Goal: Information Seeking & Learning: Check status

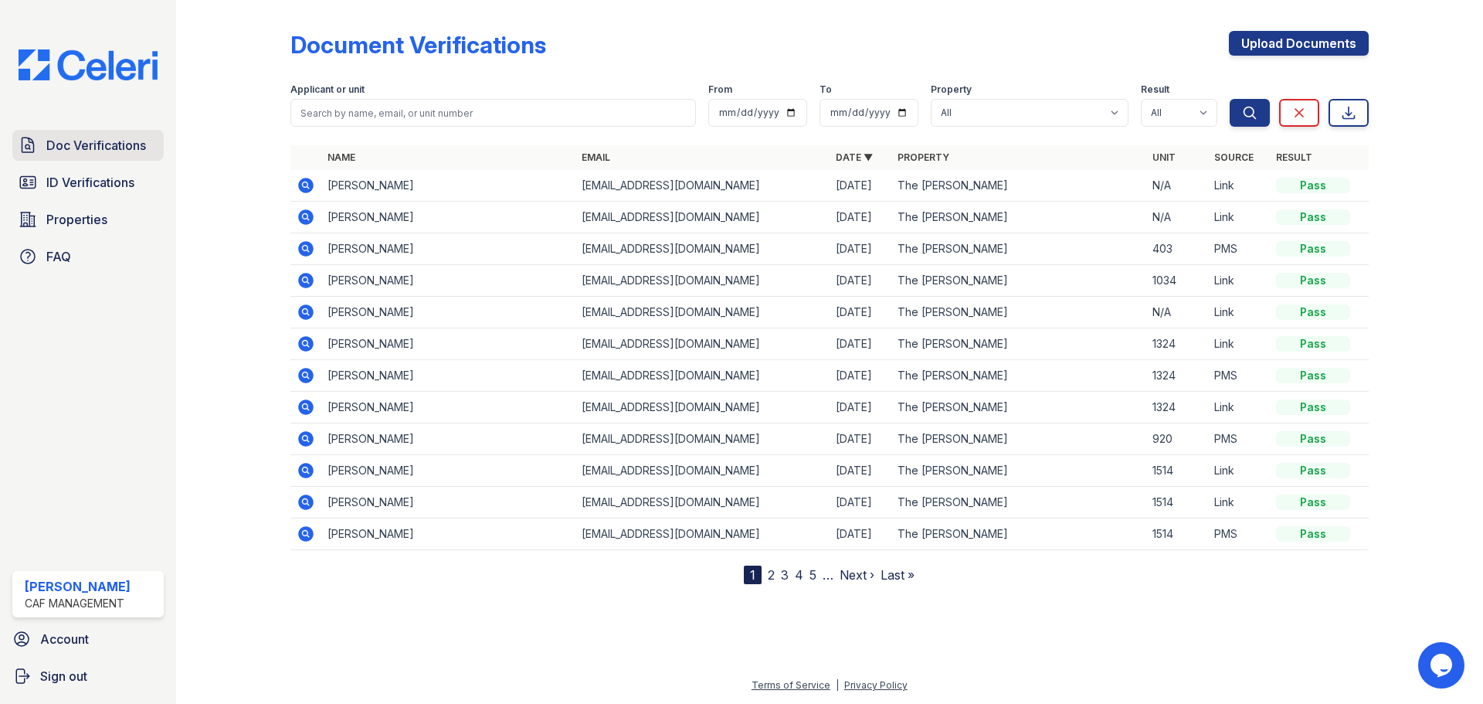
click at [117, 132] on link "Doc Verifications" at bounding box center [87, 145] width 151 height 31
click at [85, 178] on span "ID Verifications" at bounding box center [90, 182] width 88 height 19
click at [66, 134] on link "Doc Verifications" at bounding box center [87, 145] width 151 height 31
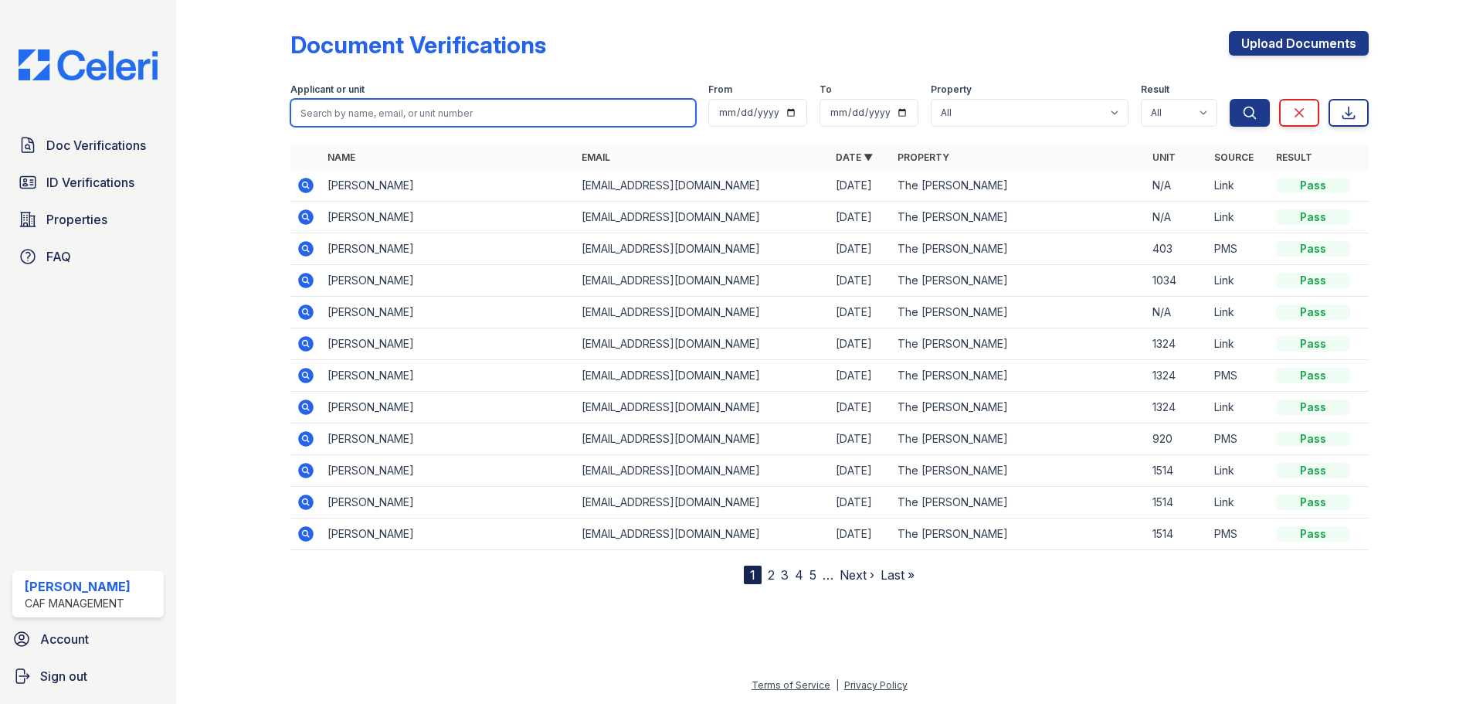
click at [371, 110] on input "search" at bounding box center [492, 113] width 405 height 28
type input "[PERSON_NAME]"
click at [1230, 99] on button "Search" at bounding box center [1250, 113] width 40 height 28
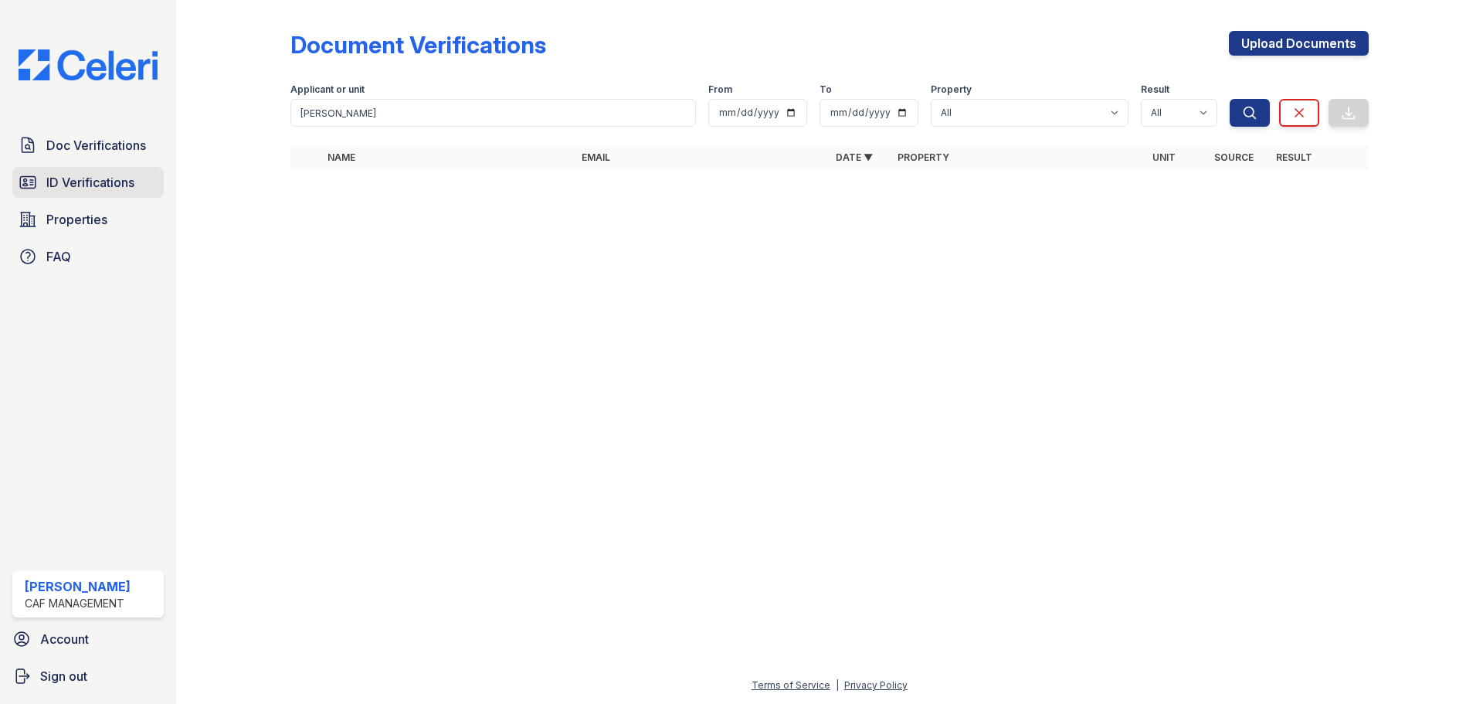
drag, startPoint x: 107, startPoint y: 186, endPoint x: 116, endPoint y: 182, distance: 10.0
click at [108, 185] on span "ID Verifications" at bounding box center [90, 182] width 88 height 19
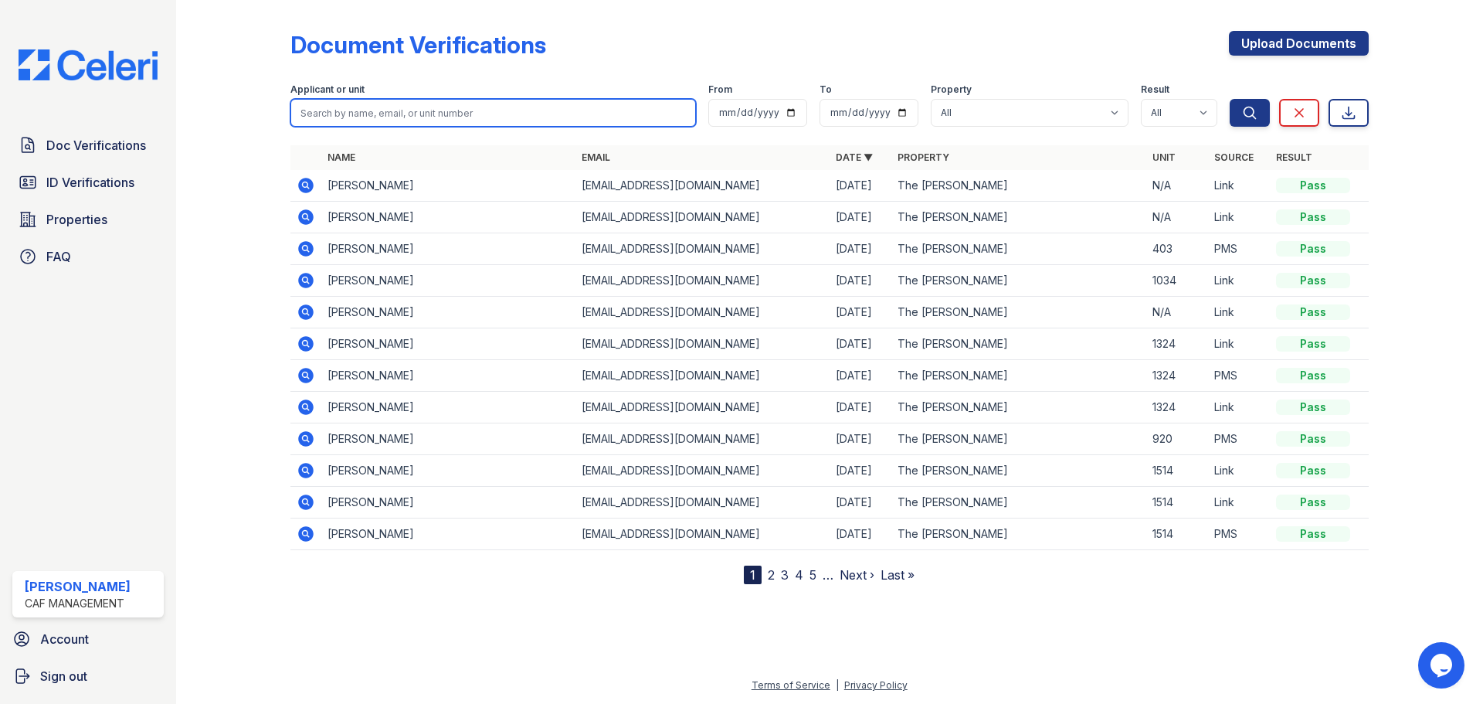
click at [369, 102] on input "search" at bounding box center [492, 113] width 405 height 28
type input "trevon"
click at [1230, 99] on button "Search" at bounding box center [1250, 113] width 40 height 28
click at [436, 114] on input "search" at bounding box center [492, 113] width 405 height 28
type input "jaquesia"
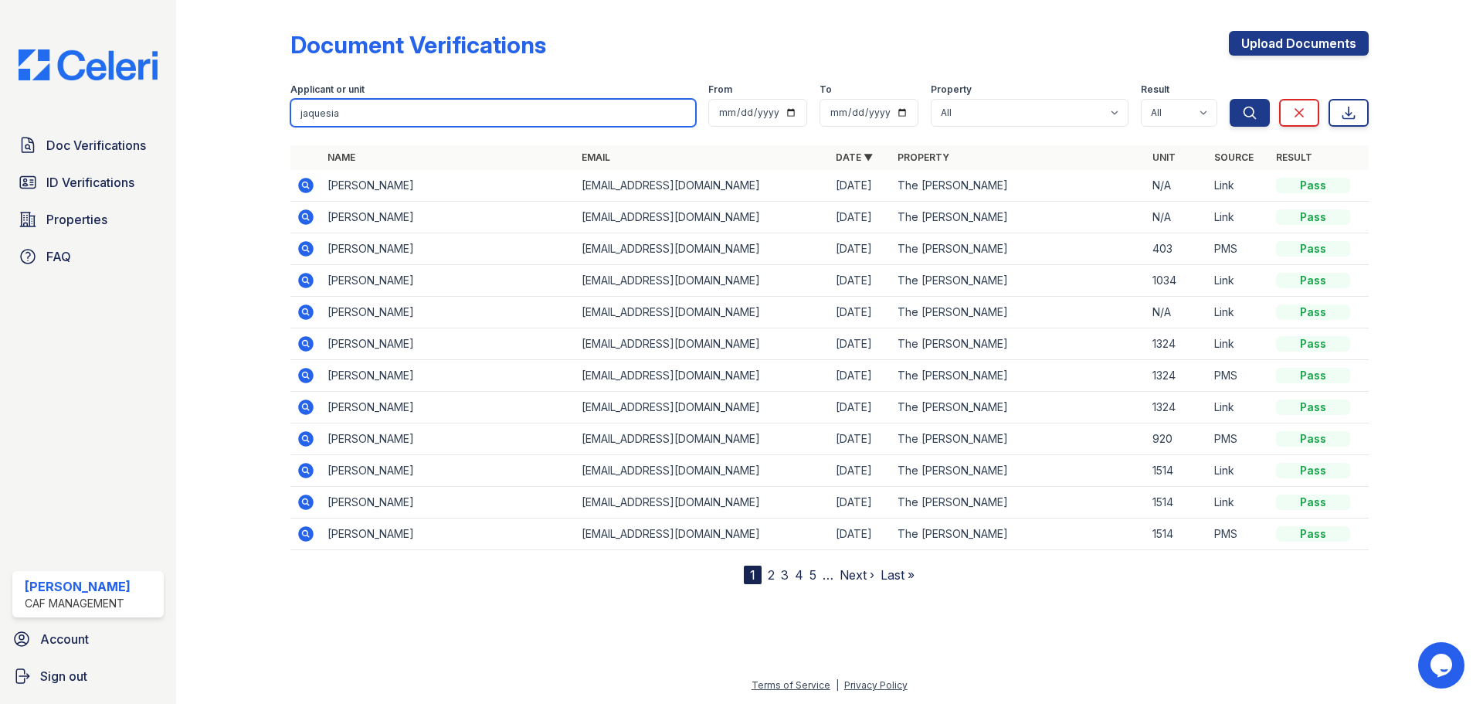
click at [1230, 99] on button "Search" at bounding box center [1250, 113] width 40 height 28
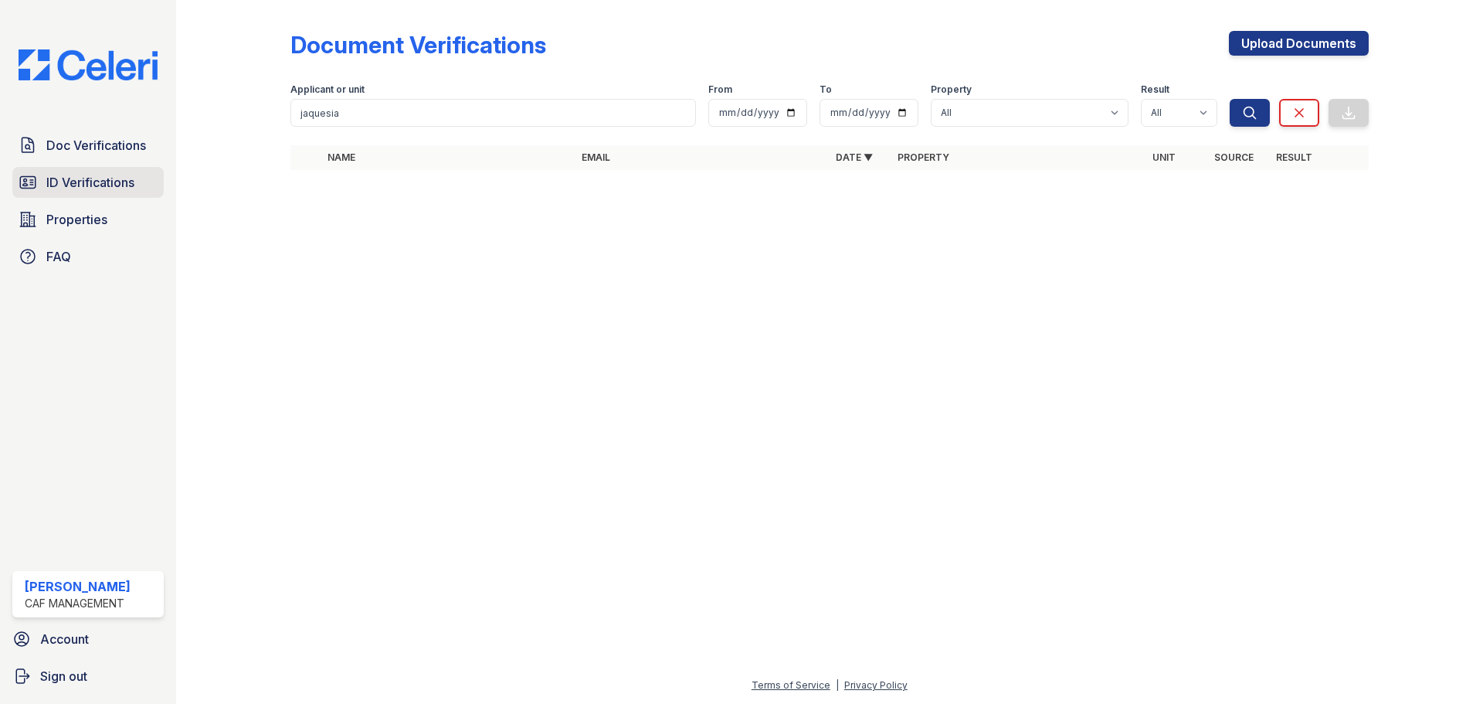
click at [91, 176] on span "ID Verifications" at bounding box center [90, 182] width 88 height 19
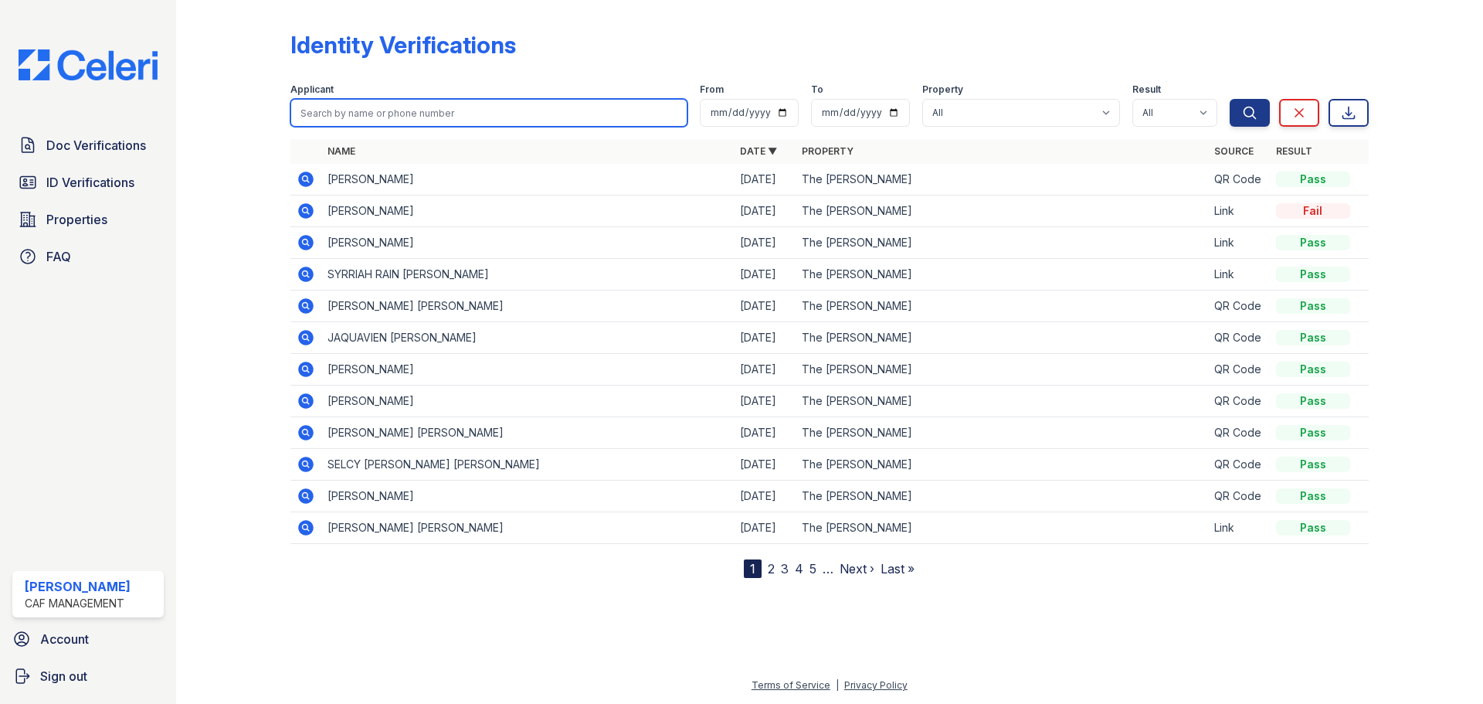
click at [474, 116] on input "search" at bounding box center [488, 113] width 397 height 28
type input "jaquesia"
click at [1230, 99] on button "Search" at bounding box center [1250, 113] width 40 height 28
